Goal: Book appointment/travel/reservation

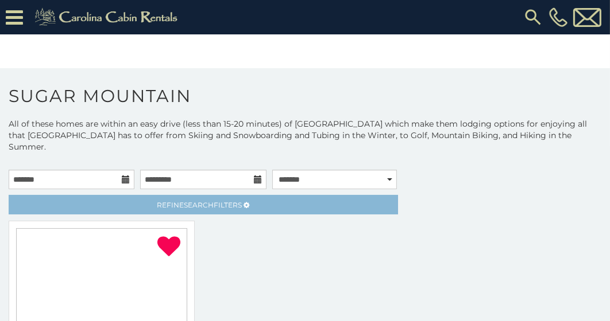
select select "**********"
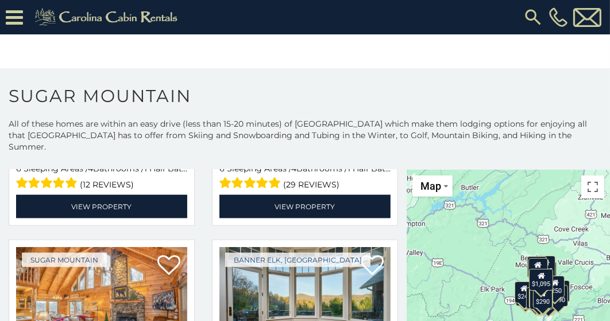
scroll to position [59, 0]
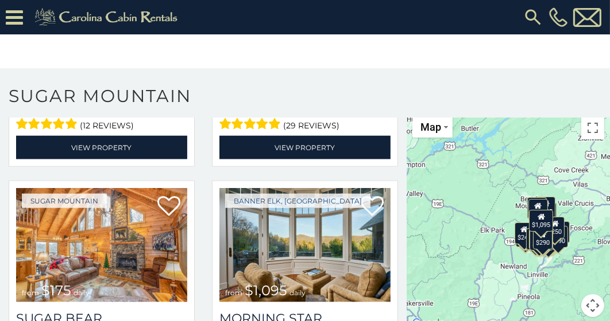
click at [589, 294] on button "Map camera controls" at bounding box center [592, 305] width 23 height 23
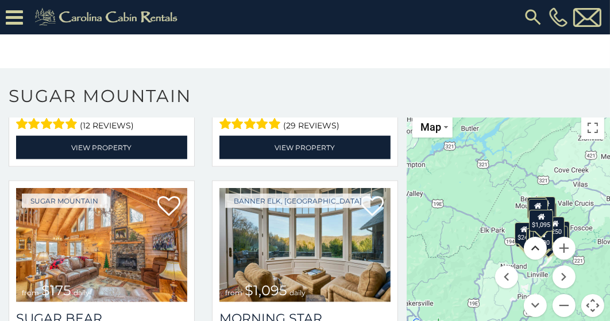
click at [525, 237] on button "Move up" at bounding box center [534, 248] width 23 height 23
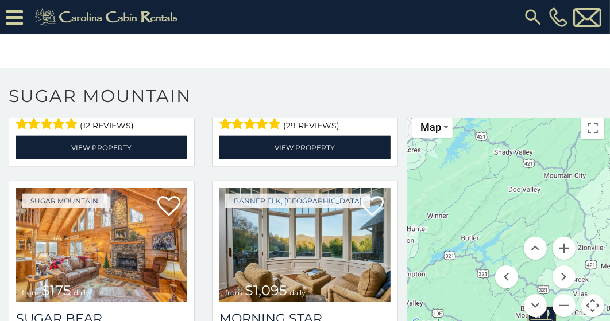
click at [587, 296] on button "Map camera controls" at bounding box center [592, 305] width 23 height 23
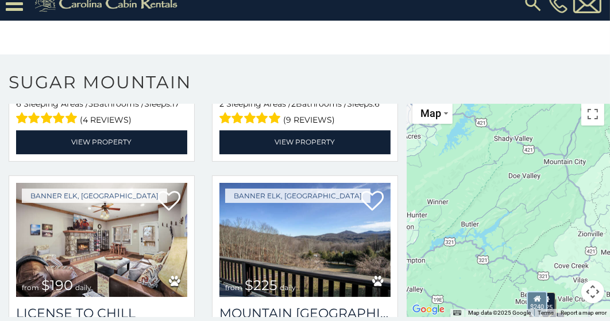
scroll to position [2640, 0]
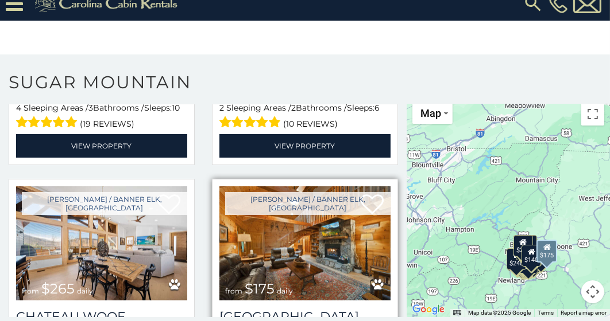
scroll to position [3567, 0]
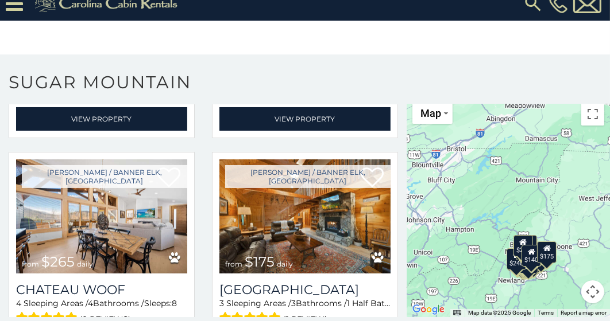
click at [523, 247] on div "$140" at bounding box center [531, 256] width 20 height 22
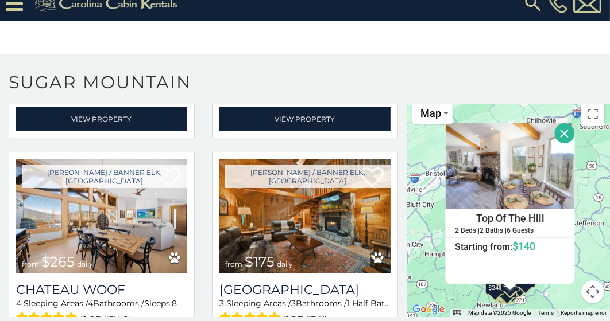
click at [555, 123] on button "Close" at bounding box center [564, 133] width 20 height 20
